Goal: Task Accomplishment & Management: Manage account settings

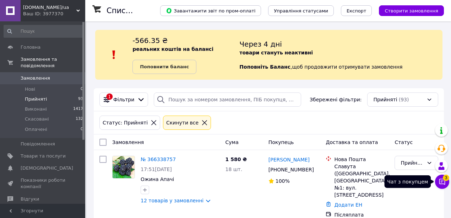
click at [441, 184] on icon at bounding box center [443, 182] width 6 height 6
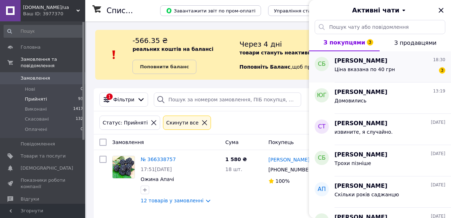
click at [356, 70] on span "Ціна вказана по 40 грн" at bounding box center [365, 69] width 60 height 6
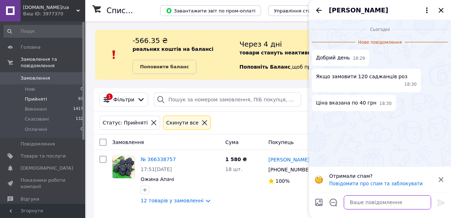
click at [361, 203] on textarea at bounding box center [387, 202] width 87 height 14
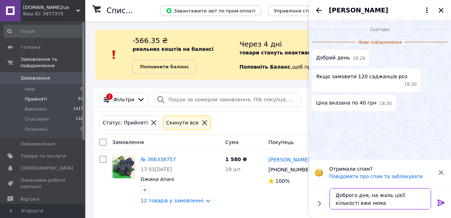
type textarea "Доброго дня, на жаль цієїї кількості вже немає"
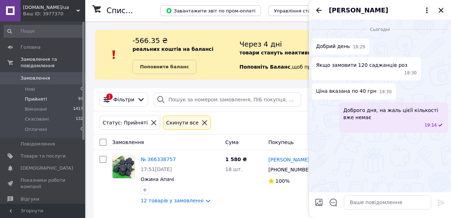
click at [442, 10] on icon "Закрити" at bounding box center [441, 10] width 9 height 9
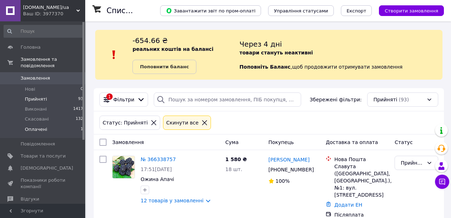
click at [39, 126] on span "Оплачені" at bounding box center [36, 129] width 22 height 6
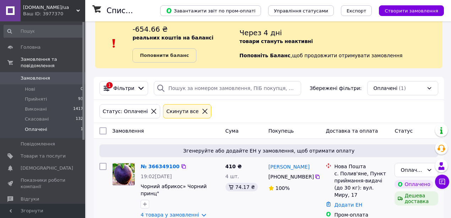
scroll to position [18, 0]
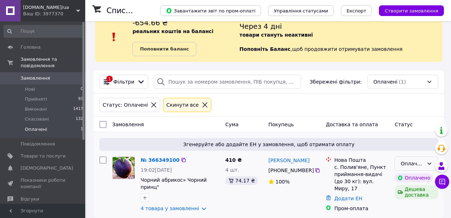
click at [414, 163] on div "Оплачено" at bounding box center [412, 164] width 23 height 8
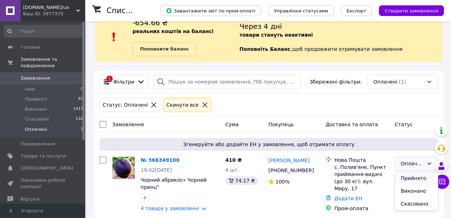
click at [411, 177] on li "Прийнято" at bounding box center [416, 178] width 43 height 13
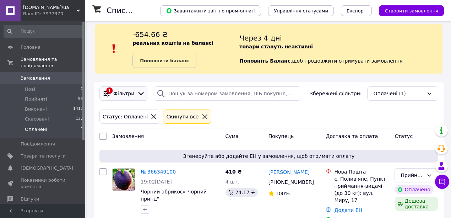
scroll to position [0, 0]
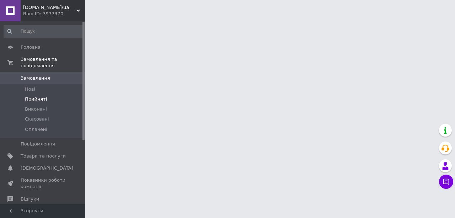
click at [36, 96] on span "Прийняті" at bounding box center [36, 99] width 22 height 6
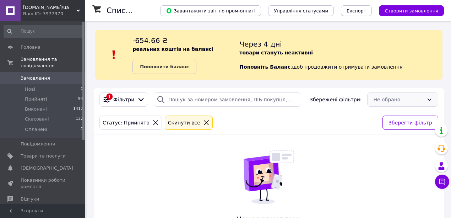
click at [393, 99] on div "Не обрано" at bounding box center [402, 99] width 71 height 14
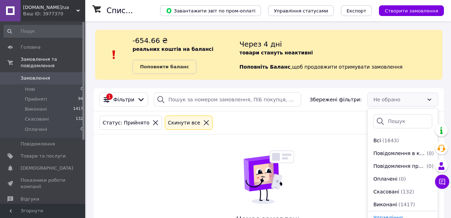
click at [298, 134] on div "Немає замовлень Спробуйте змінити фільтри або запит у пошуку, або дочекайтеся н…" at bounding box center [269, 199] width 94 height 131
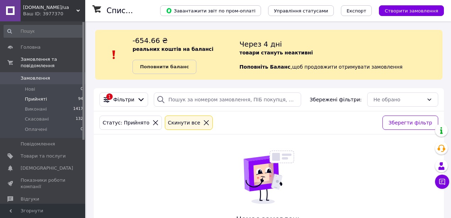
click at [43, 96] on span "Прийняті" at bounding box center [36, 99] width 22 height 6
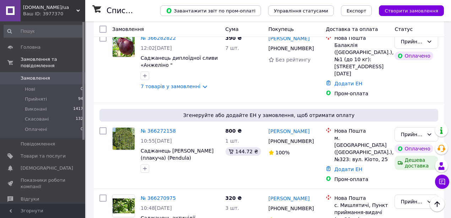
scroll to position [853, 0]
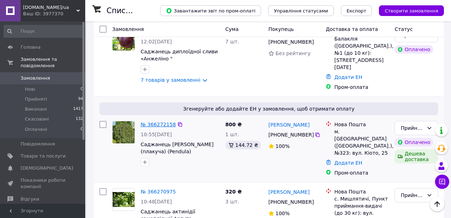
click at [161, 122] on link "№ 366272158" at bounding box center [158, 125] width 35 height 6
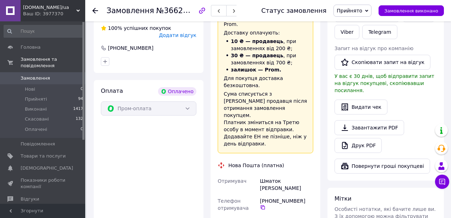
scroll to position [189, 0]
click at [359, 138] on link "Друк PDF" at bounding box center [358, 145] width 47 height 15
click at [96, 10] on icon at bounding box center [95, 11] width 6 height 6
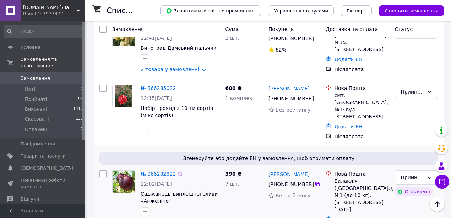
scroll to position [782, 0]
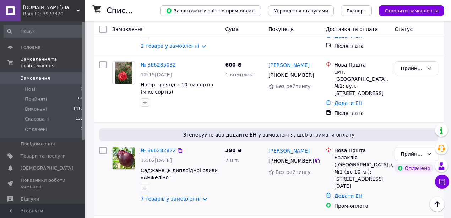
click at [149, 147] on link "№ 366282822" at bounding box center [158, 150] width 35 height 6
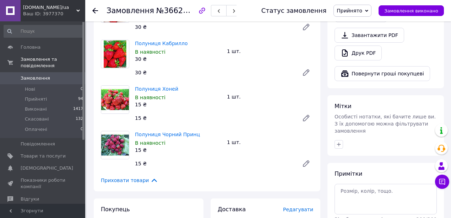
scroll to position [256, 0]
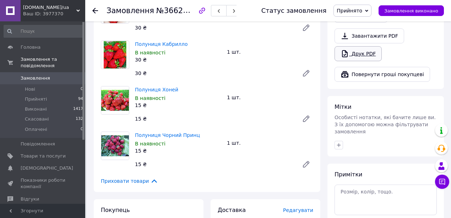
click at [353, 46] on link "Друк PDF" at bounding box center [358, 53] width 47 height 15
click at [95, 10] on icon at bounding box center [95, 11] width 6 height 6
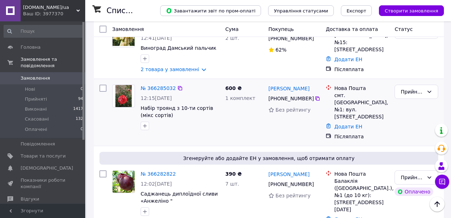
scroll to position [687, 0]
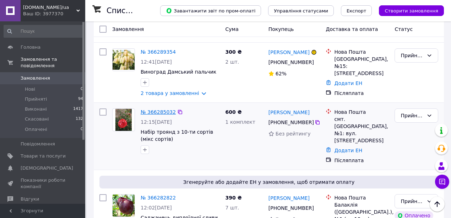
click at [157, 109] on link "№ 366285032" at bounding box center [158, 112] width 35 height 6
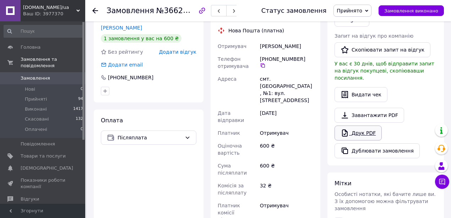
scroll to position [137, 0]
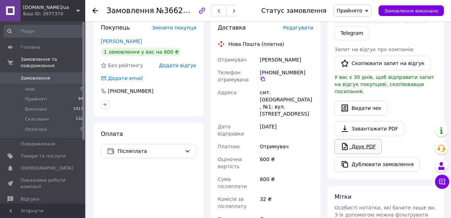
click at [355, 139] on link "Друк PDF" at bounding box center [358, 146] width 47 height 15
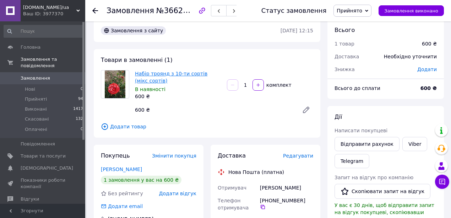
scroll to position [0, 0]
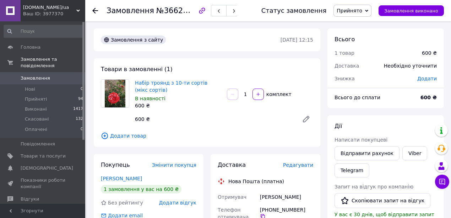
click at [97, 11] on use at bounding box center [95, 11] width 6 height 6
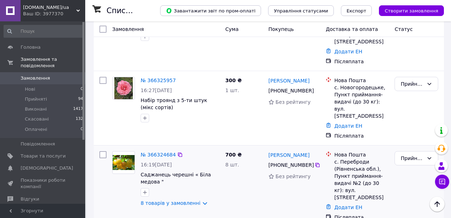
scroll to position [332, 0]
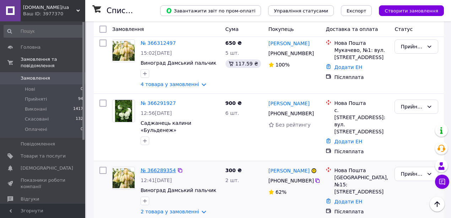
click at [160, 167] on link "№ 366289354" at bounding box center [158, 170] width 35 height 6
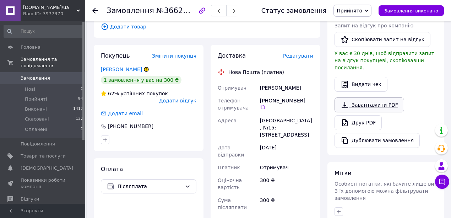
scroll to position [158, 0]
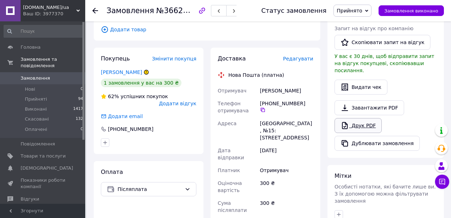
click at [364, 118] on link "Друк PDF" at bounding box center [358, 125] width 47 height 15
click at [96, 11] on icon at bounding box center [95, 11] width 6 height 6
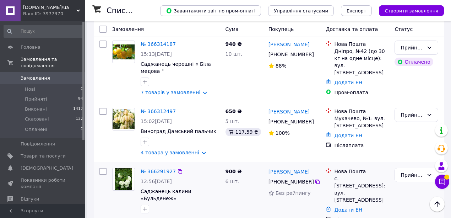
scroll to position [569, 0]
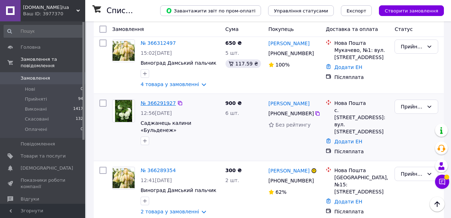
click at [159, 100] on link "№ 366291927" at bounding box center [158, 103] width 35 height 6
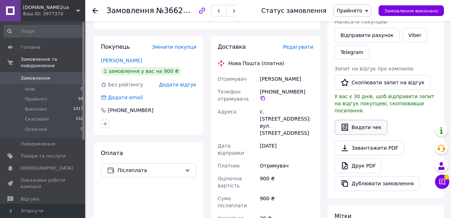
scroll to position [118, 0]
click at [361, 158] on link "Друк PDF" at bounding box center [358, 165] width 47 height 15
click at [93, 12] on icon at bounding box center [95, 11] width 6 height 6
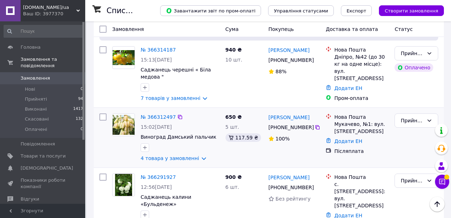
scroll to position [498, 0]
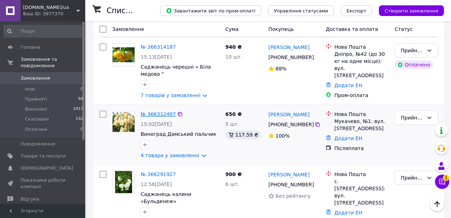
click at [154, 111] on link "№ 366312497" at bounding box center [158, 114] width 35 height 6
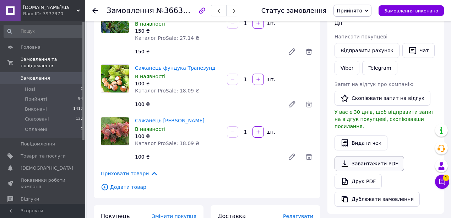
scroll to position [136, 0]
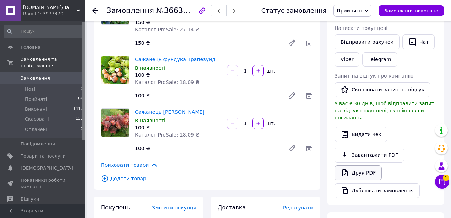
click at [363, 165] on link "Друк PDF" at bounding box center [358, 172] width 47 height 15
click at [440, 183] on icon at bounding box center [443, 182] width 6 height 6
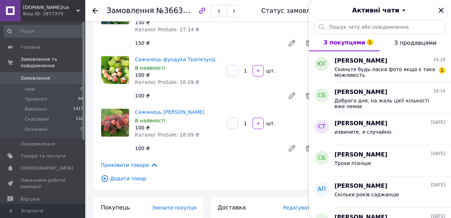
click at [441, 11] on icon "Закрити" at bounding box center [441, 10] width 9 height 9
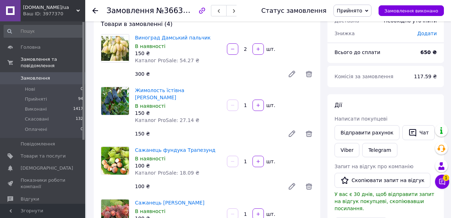
scroll to position [0, 0]
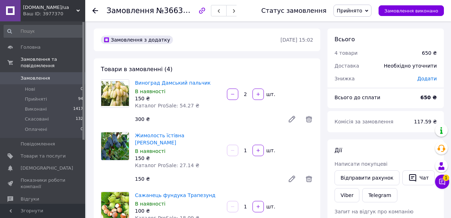
click at [98, 11] on icon at bounding box center [95, 11] width 6 height 6
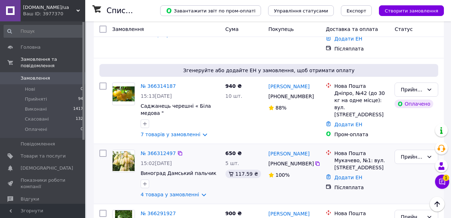
scroll to position [450, 0]
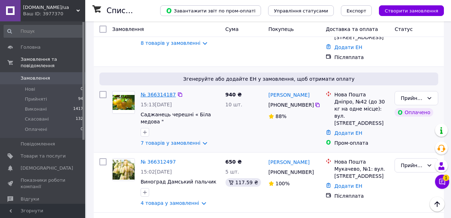
click at [157, 92] on link "№ 366314187" at bounding box center [158, 95] width 35 height 6
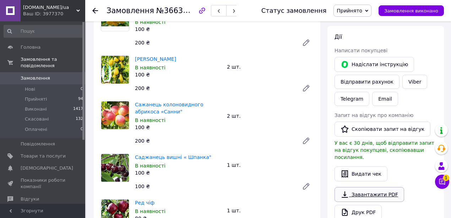
scroll to position [95, 0]
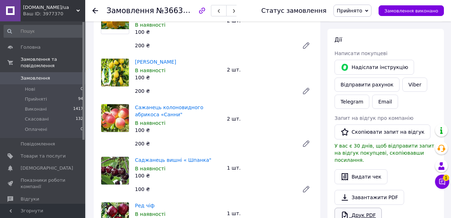
click at [360, 208] on link "Друк PDF" at bounding box center [358, 215] width 47 height 15
click at [95, 10] on icon at bounding box center [95, 11] width 6 height 6
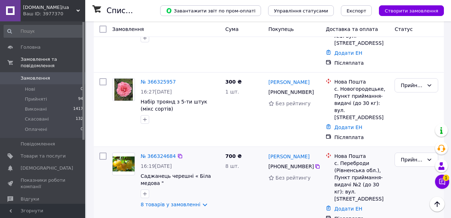
scroll to position [284, 0]
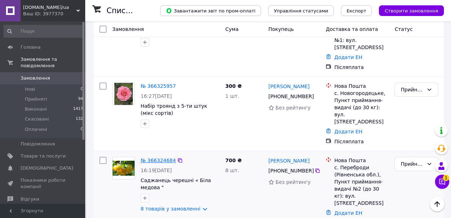
click at [154, 157] on link "№ 366324684" at bounding box center [158, 160] width 35 height 6
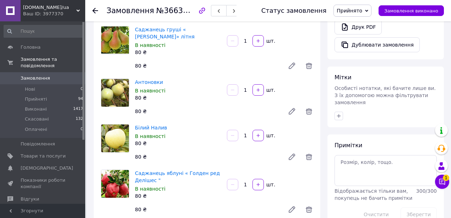
scroll to position [213, 0]
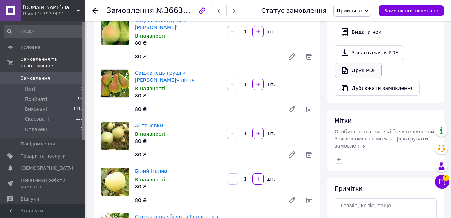
click at [359, 63] on link "Друк PDF" at bounding box center [358, 70] width 47 height 15
click at [95, 9] on icon at bounding box center [95, 11] width 6 height 6
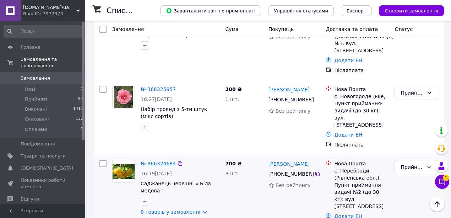
scroll to position [273, 0]
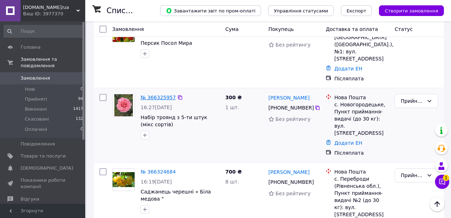
click at [155, 95] on link "№ 366325957" at bounding box center [158, 98] width 35 height 6
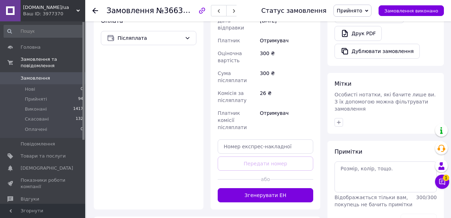
scroll to position [225, 0]
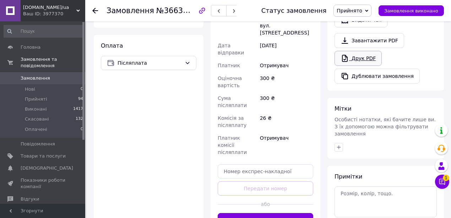
click at [358, 52] on link "Друк PDF" at bounding box center [358, 58] width 47 height 15
click at [95, 10] on icon at bounding box center [95, 11] width 6 height 6
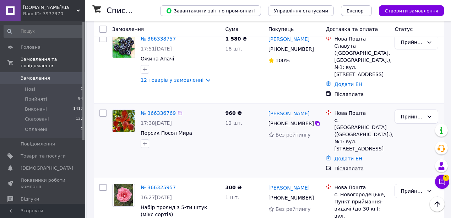
scroll to position [213, 0]
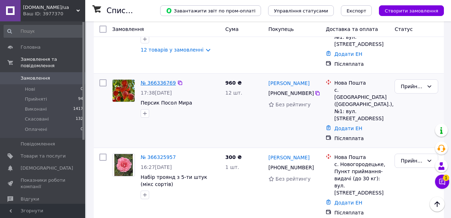
click at [155, 80] on link "№ 366336769" at bounding box center [158, 83] width 35 height 6
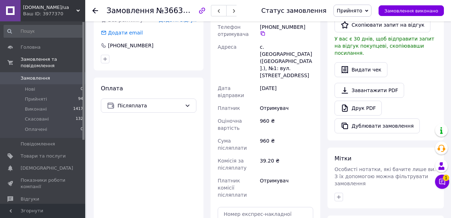
scroll to position [118, 0]
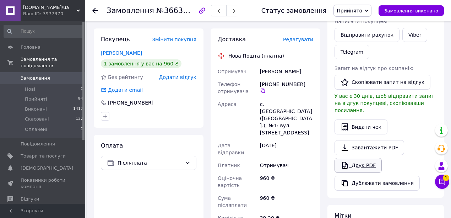
click at [359, 158] on link "Друк PDF" at bounding box center [358, 165] width 47 height 15
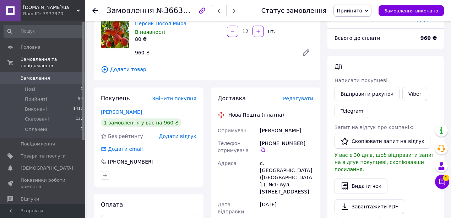
scroll to position [0, 0]
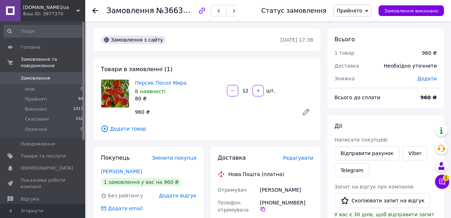
click at [95, 11] on use at bounding box center [95, 11] width 6 height 6
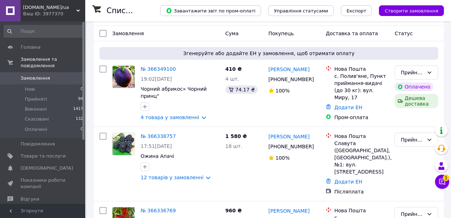
scroll to position [166, 0]
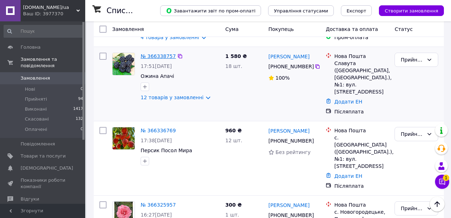
click at [158, 53] on link "№ 366338757" at bounding box center [158, 56] width 35 height 6
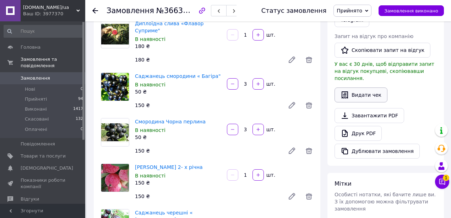
scroll to position [142, 0]
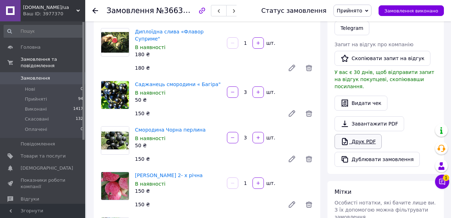
click at [366, 134] on link "Друк PDF" at bounding box center [358, 141] width 47 height 15
click at [96, 9] on icon at bounding box center [95, 11] width 6 height 6
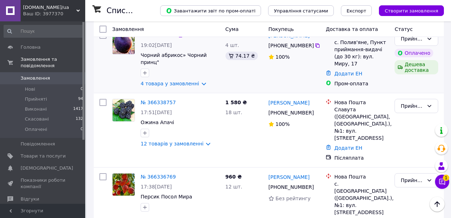
scroll to position [71, 0]
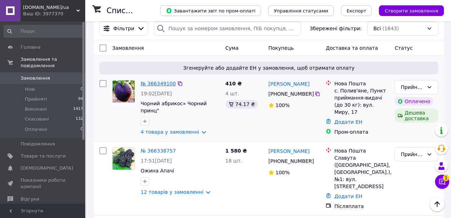
click at [161, 82] on link "№ 366349100" at bounding box center [158, 84] width 35 height 6
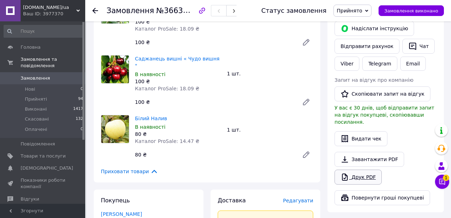
scroll to position [166, 0]
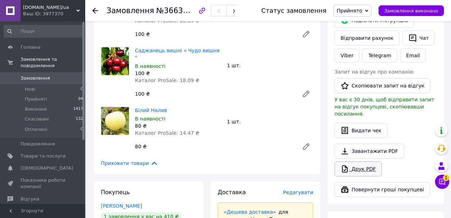
click at [355, 162] on link "Друк PDF" at bounding box center [358, 168] width 47 height 15
click at [96, 10] on icon at bounding box center [95, 11] width 6 height 6
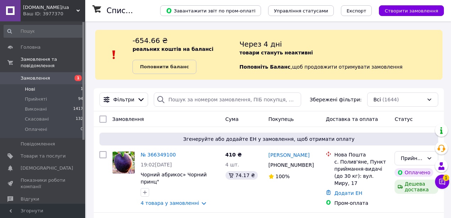
click at [46, 84] on li "Нові 1" at bounding box center [43, 89] width 87 height 10
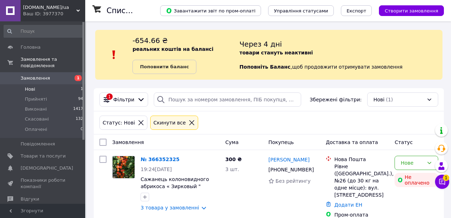
scroll to position [6, 0]
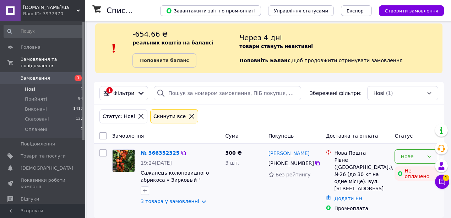
click at [402, 155] on div "Нове" at bounding box center [412, 156] width 23 height 8
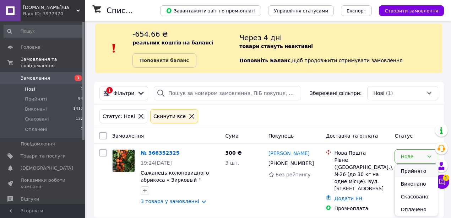
click at [404, 170] on li "Прийнято" at bounding box center [416, 171] width 43 height 13
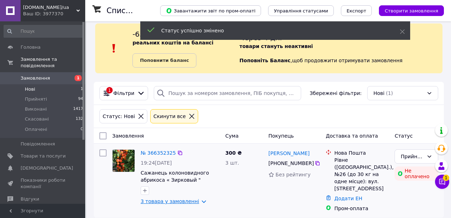
click at [180, 200] on link "3 товара у замовленні" at bounding box center [170, 201] width 59 height 6
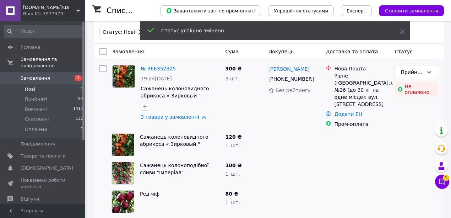
scroll to position [92, 0]
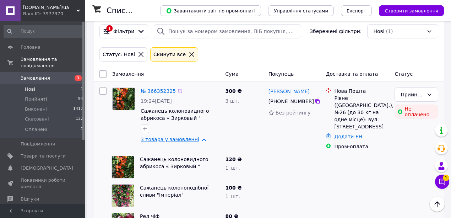
click at [170, 137] on link "3 товара у замовленні" at bounding box center [170, 139] width 59 height 6
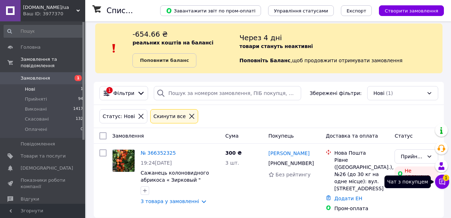
click at [445, 181] on icon at bounding box center [442, 181] width 7 height 7
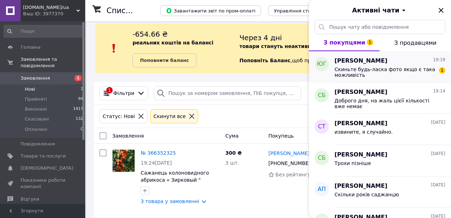
click at [370, 63] on span "Юлія Гладиш" at bounding box center [361, 61] width 53 height 8
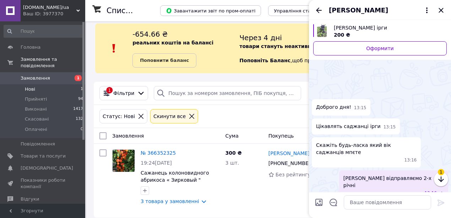
scroll to position [171, 0]
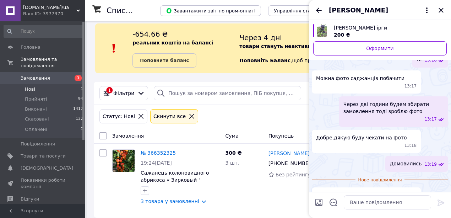
click at [318, 202] on input "Завантажити файли" at bounding box center [319, 202] width 9 height 9
type input "C:\fakepath\зображення_viber_2025-10-12_19-26-28-330.jpg"
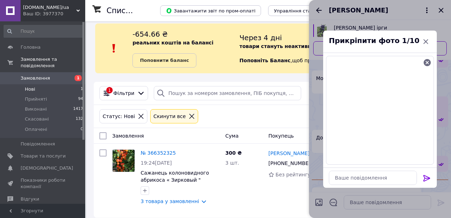
click at [427, 177] on icon at bounding box center [427, 178] width 9 height 9
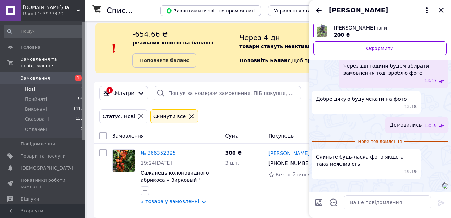
scroll to position [191, 0]
click at [442, 10] on icon "Закрити" at bounding box center [441, 10] width 9 height 9
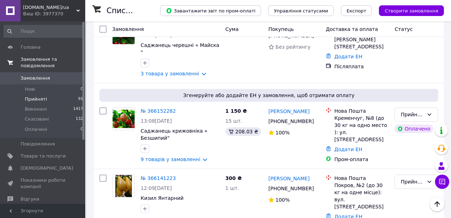
scroll to position [2085, 0]
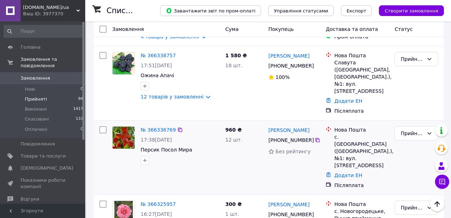
scroll to position [71, 0]
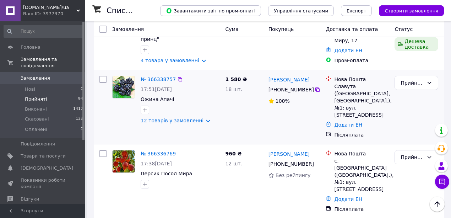
scroll to position [71, 0]
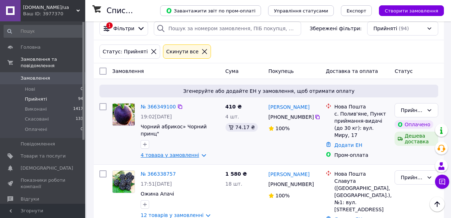
click at [186, 152] on link "4 товара у замовленні" at bounding box center [170, 155] width 59 height 6
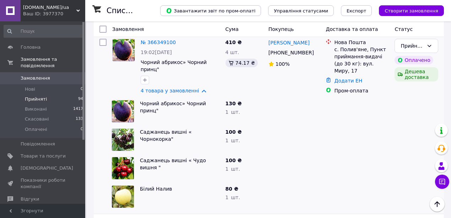
scroll to position [142, 0]
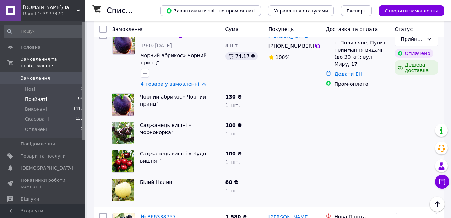
click at [163, 81] on link "4 товара у замовленні" at bounding box center [170, 84] width 59 height 6
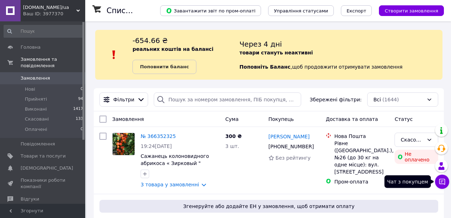
click at [442, 182] on icon at bounding box center [442, 181] width 7 height 7
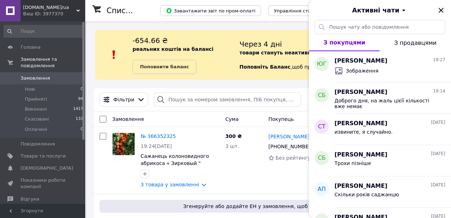
click at [441, 10] on icon "Закрити" at bounding box center [441, 10] width 5 height 5
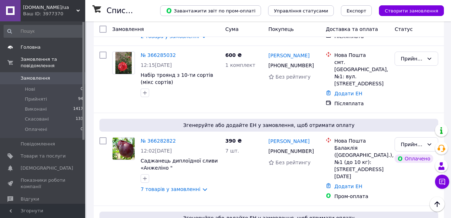
scroll to position [805, 0]
